Goal: Task Accomplishment & Management: Use online tool/utility

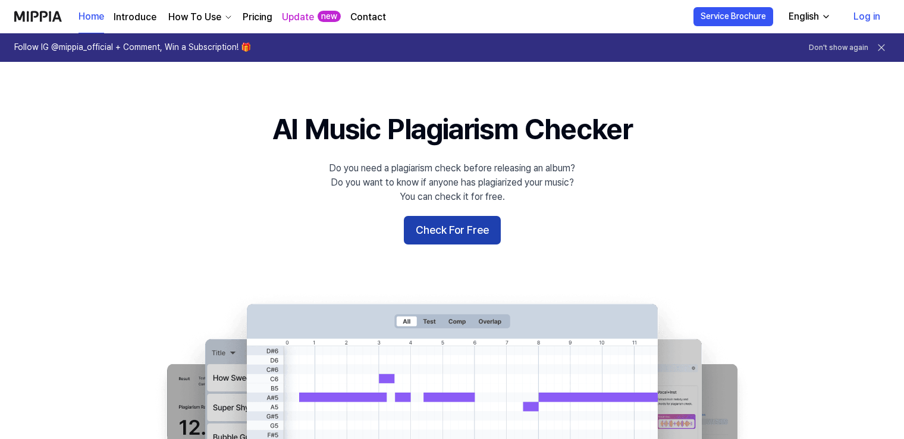
click at [472, 229] on button "Check For Free" at bounding box center [452, 230] width 97 height 29
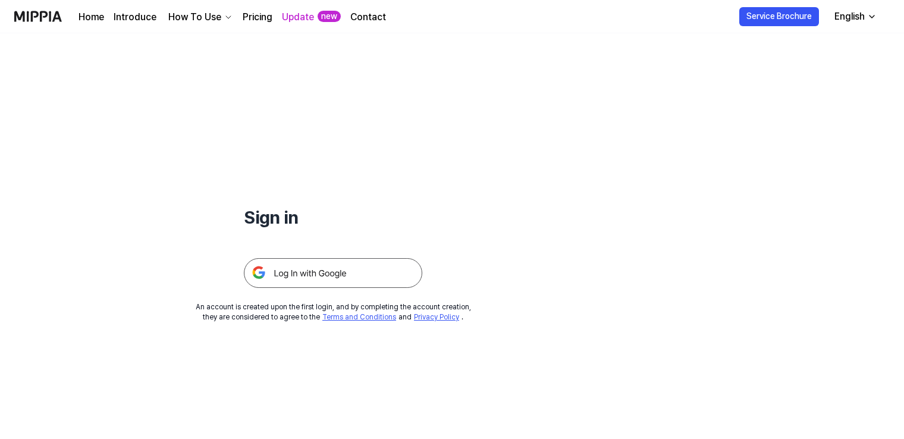
click at [381, 276] on img at bounding box center [333, 273] width 179 height 30
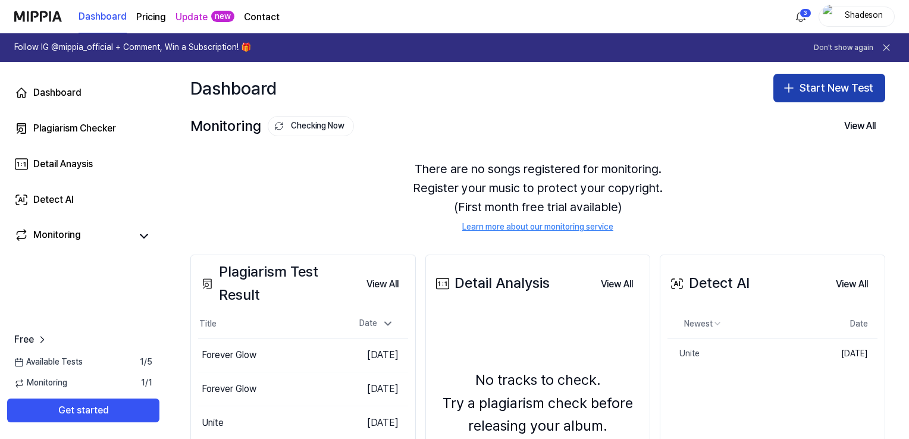
click at [810, 94] on button "Start New Test" at bounding box center [830, 88] width 112 height 29
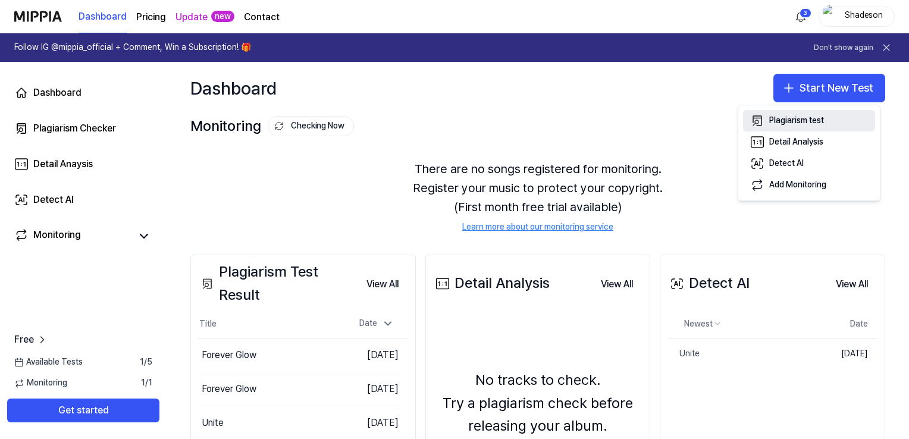
click at [794, 123] on div "Plagiarism test" at bounding box center [796, 121] width 55 height 12
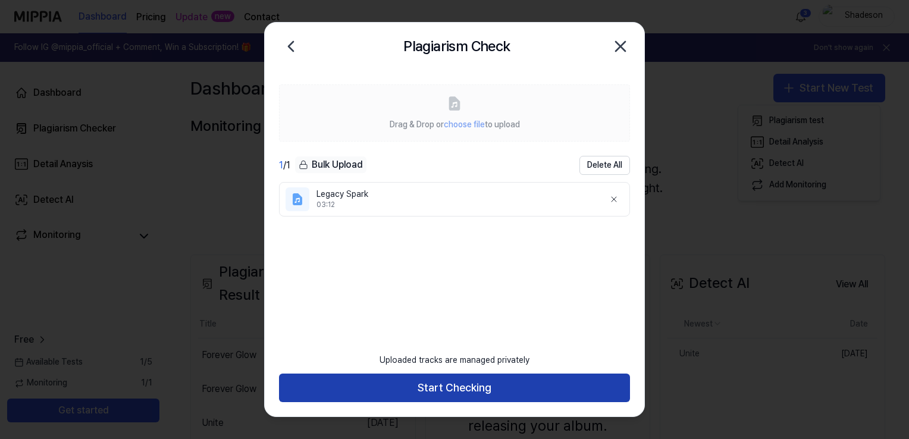
click at [459, 386] on button "Start Checking" at bounding box center [454, 388] width 351 height 29
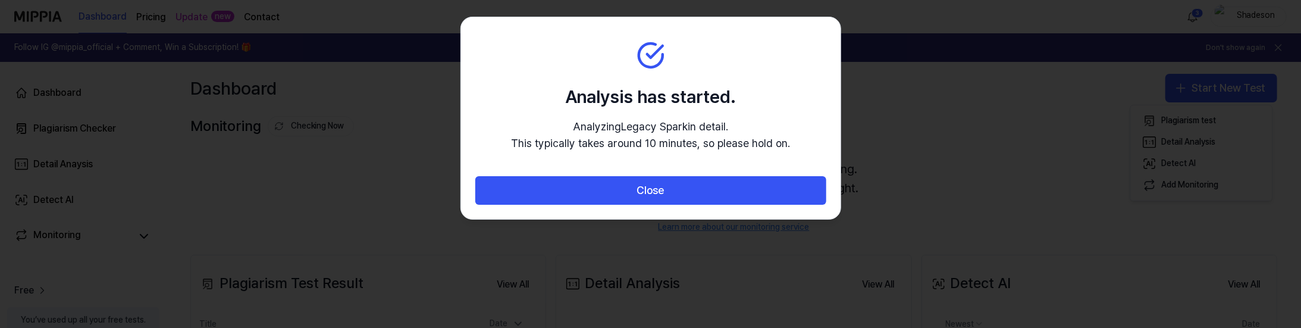
click at [593, 209] on div "Close" at bounding box center [651, 197] width 380 height 43
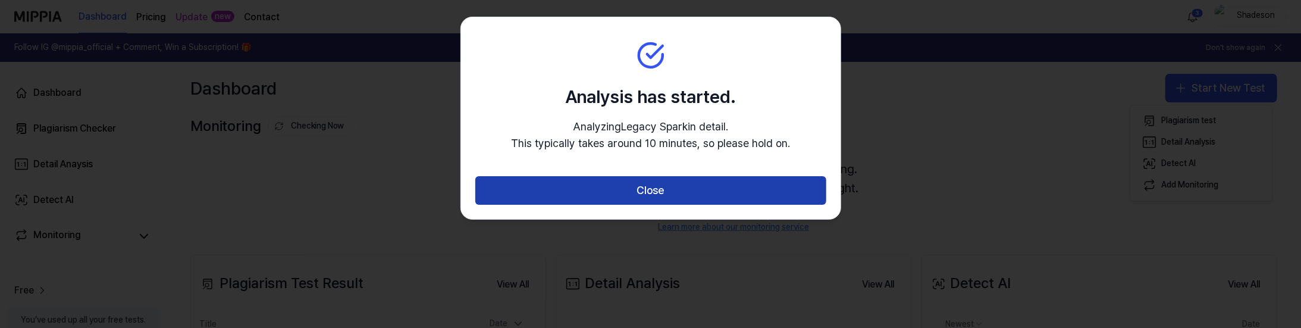
click at [606, 192] on button "Close" at bounding box center [650, 190] width 351 height 29
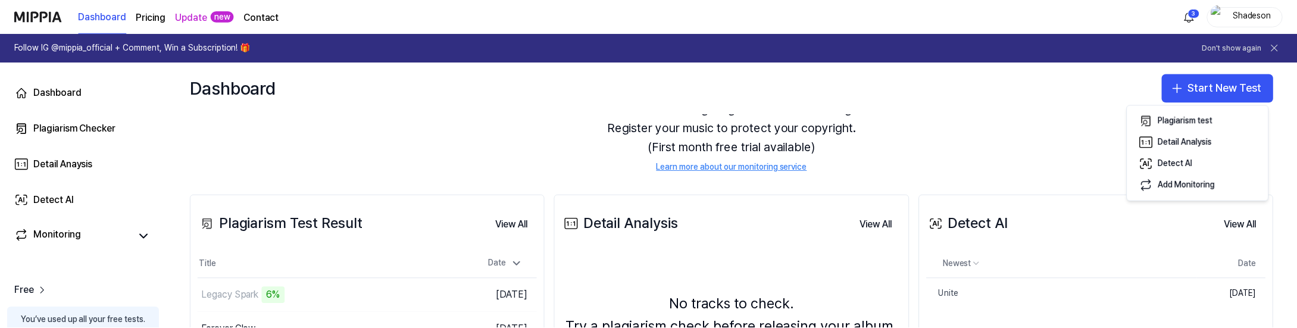
scroll to position [119, 0]
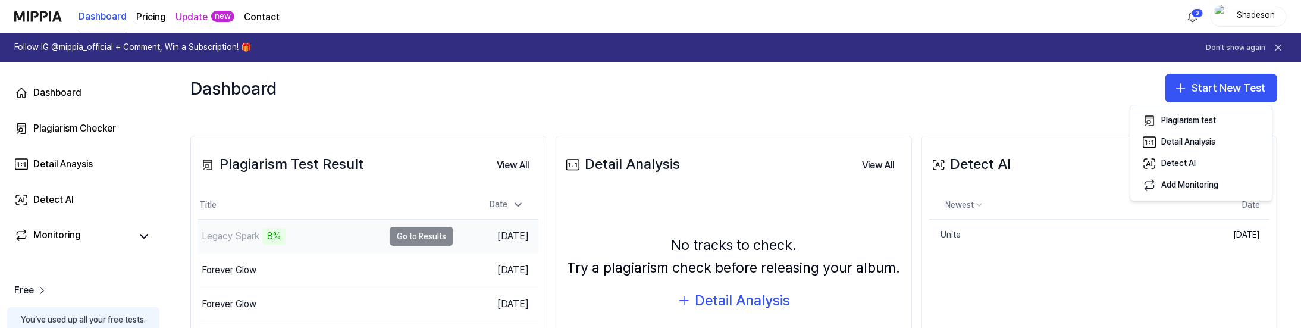
click at [422, 241] on td "Legacy Spark 8% Go to Results" at bounding box center [325, 236] width 255 height 33
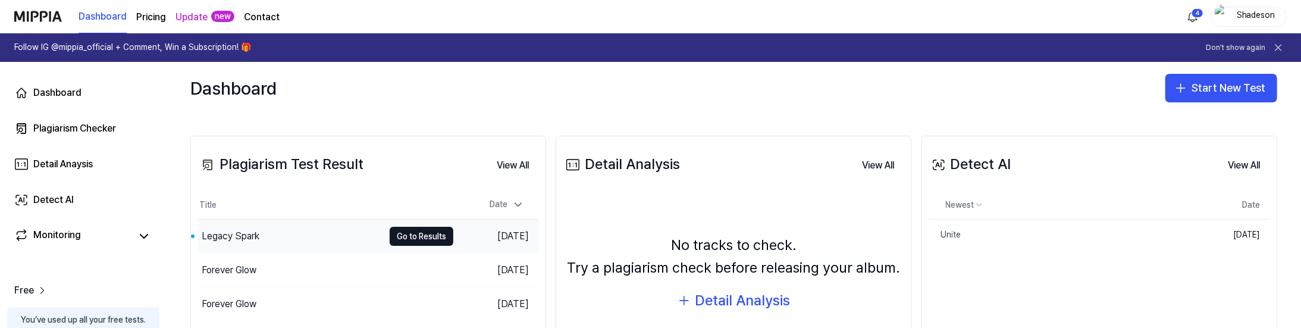
click at [292, 233] on div "Legacy Spark" at bounding box center [291, 236] width 186 height 33
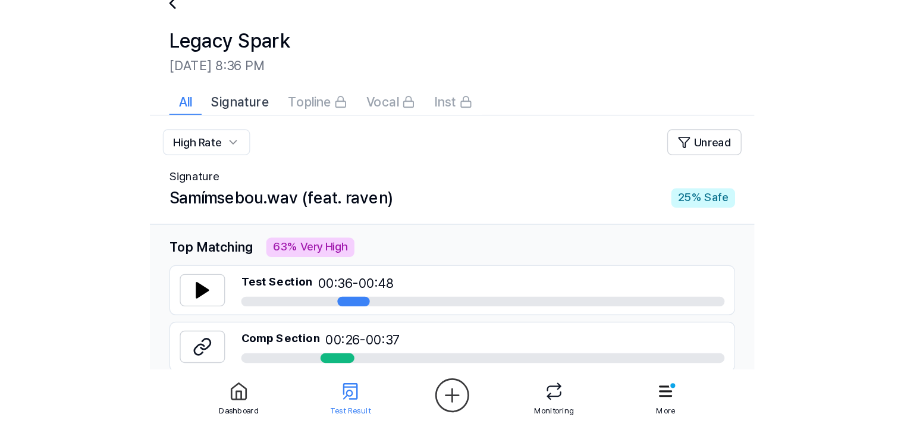
scroll to position [52, 0]
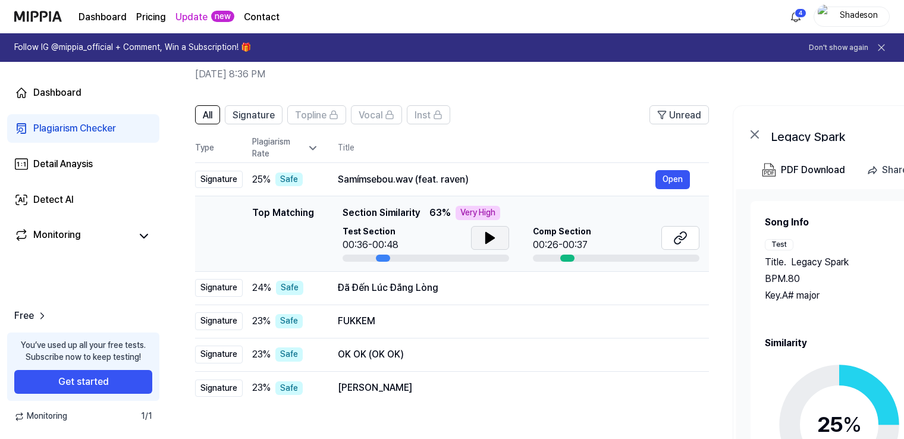
click at [491, 238] on icon at bounding box center [490, 238] width 8 height 11
click at [674, 236] on icon at bounding box center [681, 238] width 14 height 14
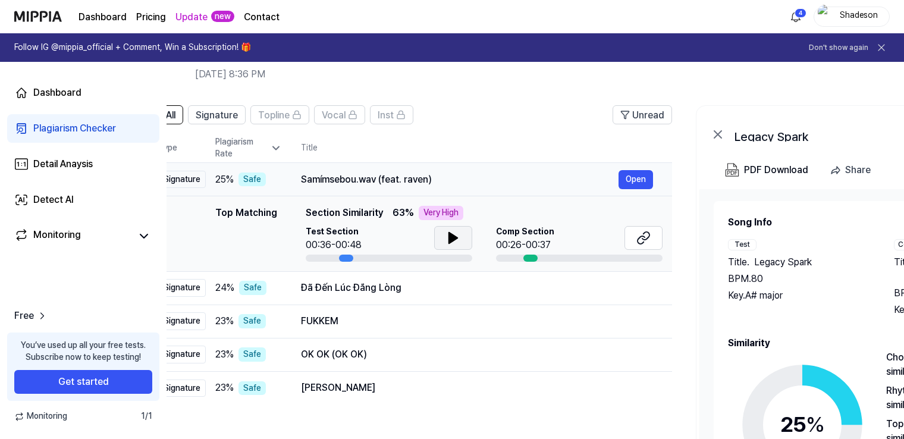
scroll to position [0, 28]
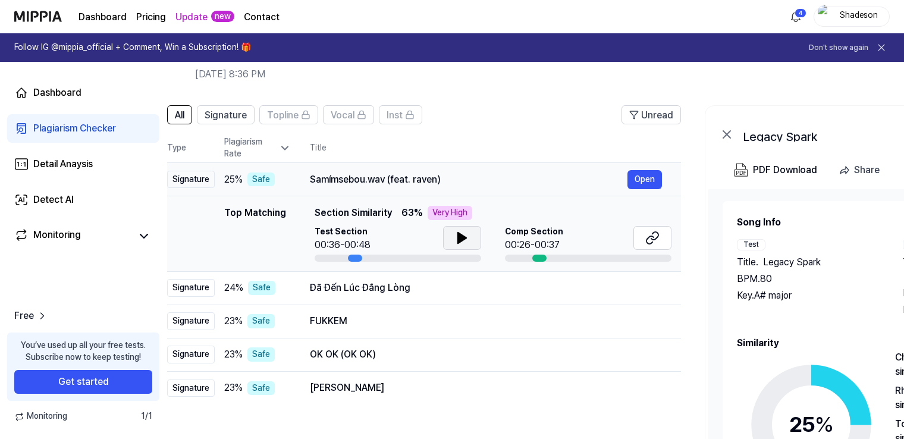
drag, startPoint x: 394, startPoint y: 177, endPoint x: 366, endPoint y: 177, distance: 28.0
click at [366, 177] on div "Samímsebou.wav (feat. raven)" at bounding box center [469, 180] width 318 height 14
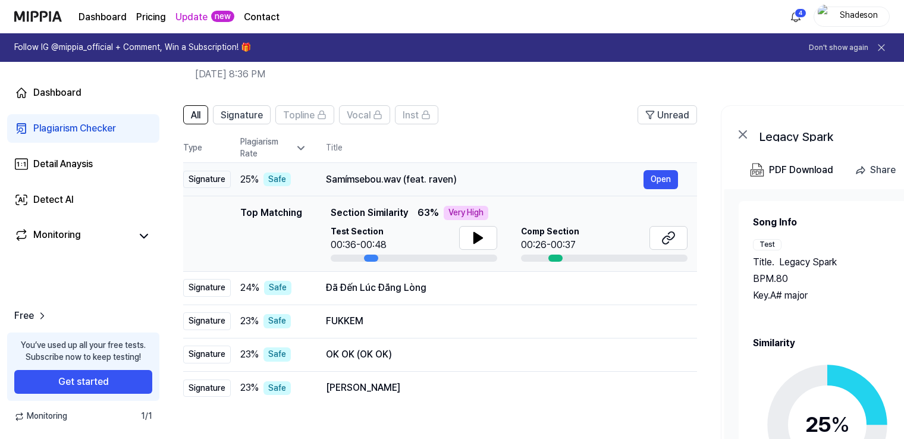
scroll to position [0, 7]
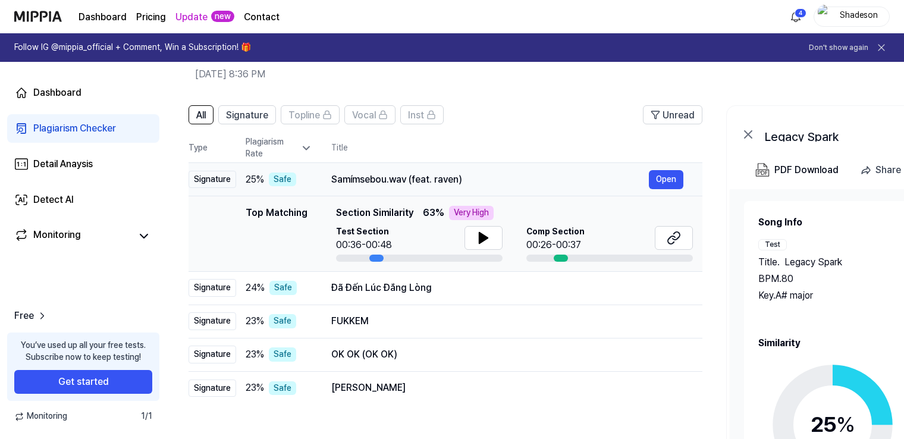
drag, startPoint x: 311, startPoint y: 178, endPoint x: 333, endPoint y: 180, distance: 21.6
click at [333, 180] on div "Samímsebou.wav (feat. raven)" at bounding box center [490, 180] width 318 height 14
click at [688, 245] on button at bounding box center [674, 238] width 38 height 24
click at [480, 242] on icon at bounding box center [484, 238] width 8 height 11
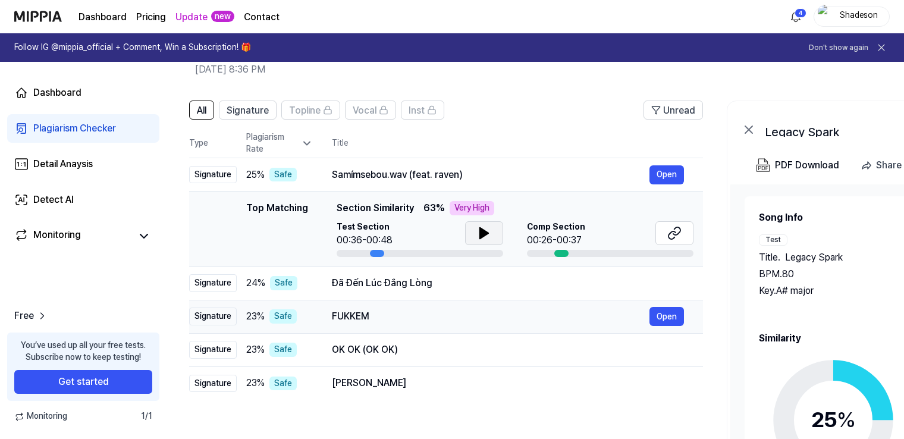
scroll to position [52, 0]
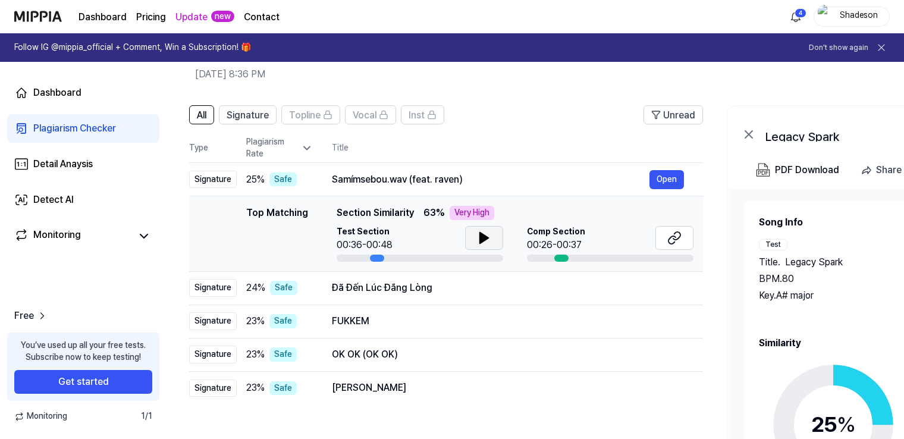
click at [483, 239] on icon at bounding box center [484, 238] width 8 height 11
click at [483, 239] on icon at bounding box center [484, 238] width 14 height 14
click at [483, 239] on icon at bounding box center [484, 238] width 8 height 11
click at [483, 239] on icon at bounding box center [484, 238] width 14 height 14
click at [130, 163] on link "Detail Anaysis" at bounding box center [83, 164] width 152 height 29
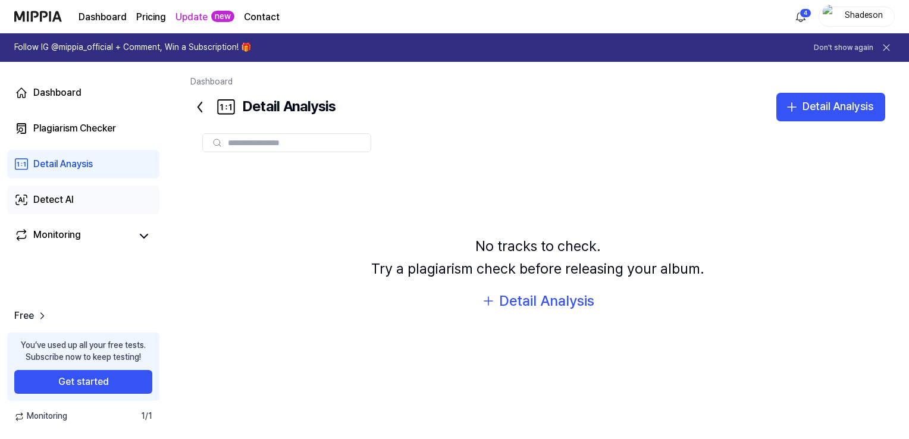
click at [114, 196] on link "Detect AI" at bounding box center [83, 200] width 152 height 29
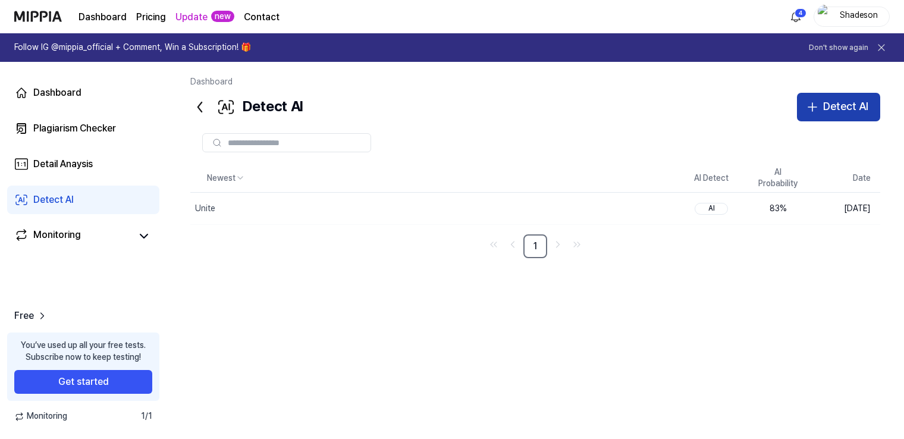
click at [851, 108] on div "Detect AI" at bounding box center [845, 106] width 45 height 17
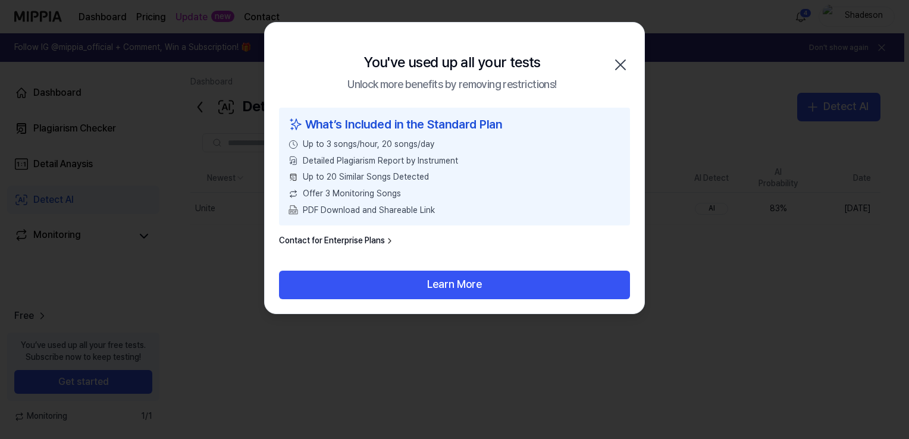
click at [622, 64] on icon "button" at bounding box center [620, 64] width 19 height 19
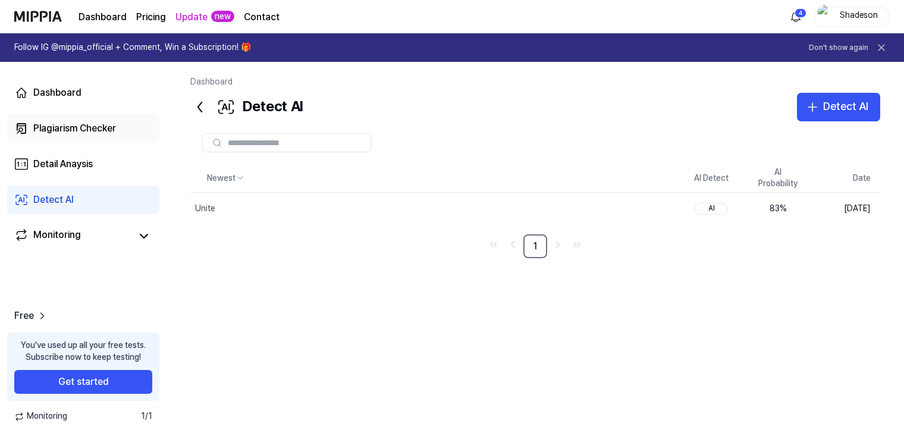
click at [114, 133] on div "Plagiarism Checker" at bounding box center [74, 128] width 83 height 14
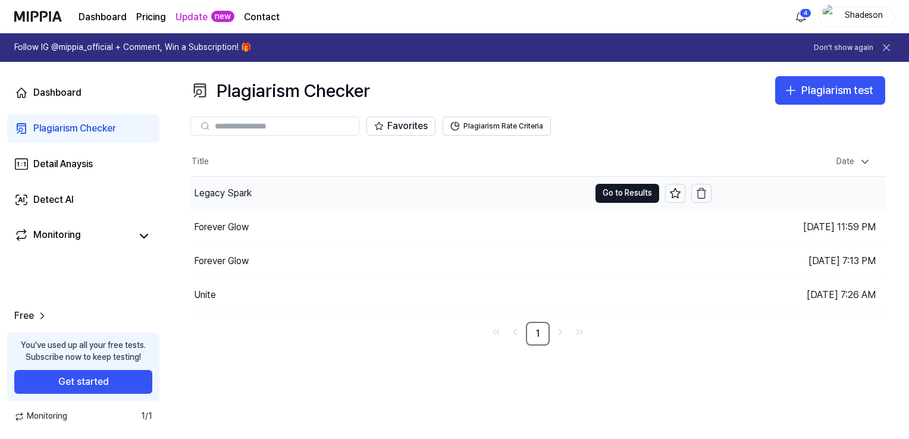
click at [331, 195] on div "Legacy Spark" at bounding box center [389, 193] width 399 height 33
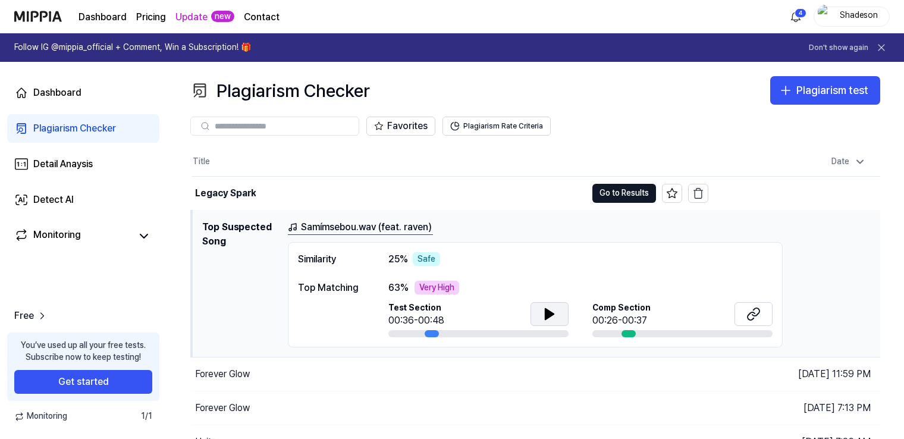
click at [553, 321] on button at bounding box center [550, 314] width 38 height 24
click at [552, 318] on icon at bounding box center [552, 314] width 2 height 10
